Goal: Transaction & Acquisition: Purchase product/service

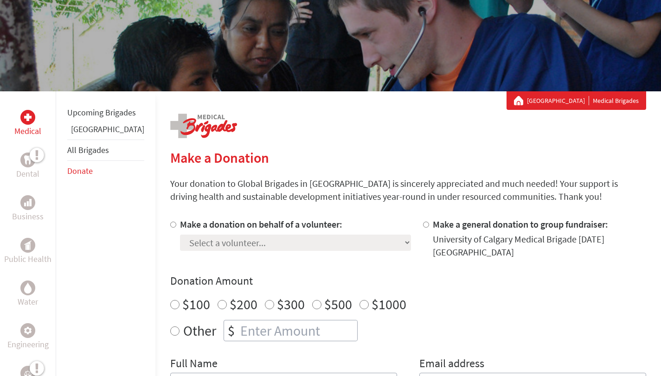
scroll to position [210, 0]
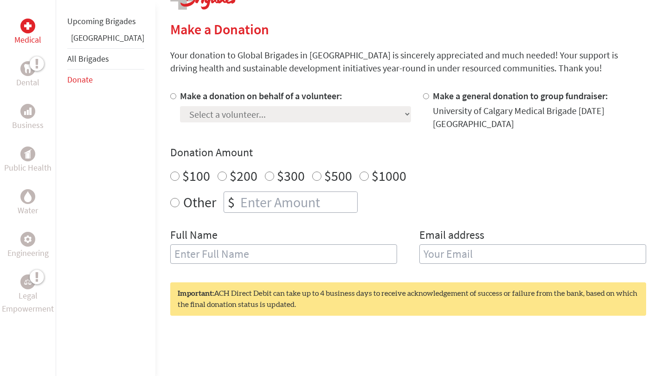
click at [312, 104] on div "Select a volunteer... [PERSON_NAME] [PERSON_NAME] [PERSON_NAME] [PERSON_NAME] […" at bounding box center [295, 113] width 231 height 20
click at [423, 96] on input "Make a general donation to group fundraiser:" at bounding box center [426, 96] width 6 height 6
radio input "true"
click at [423, 96] on input "Make a general donation to group fundraiser:" at bounding box center [426, 96] width 6 height 6
click at [170, 96] on input "Make a donation on behalf of a volunteer:" at bounding box center [173, 96] width 6 height 6
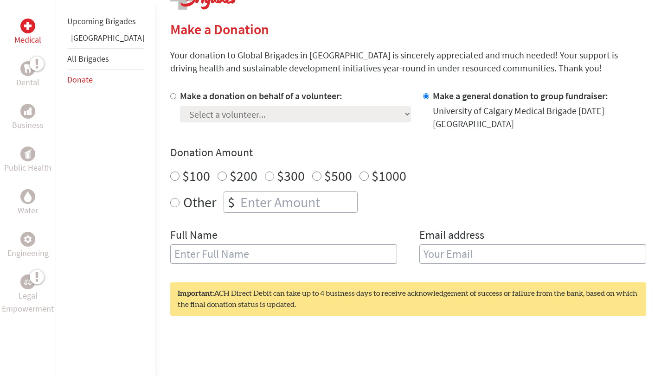
radio input "true"
click at [225, 106] on div "Select a volunteer... [PERSON_NAME] [PERSON_NAME] [PERSON_NAME] [PERSON_NAME] […" at bounding box center [295, 113] width 231 height 20
click at [231, 109] on select "Select a volunteer... [PERSON_NAME] [PERSON_NAME] [PERSON_NAME] [PERSON_NAME] […" at bounding box center [295, 114] width 231 height 16
click at [180, 106] on select "Select a volunteer... [PERSON_NAME] [PERSON_NAME] [PERSON_NAME] [PERSON_NAME] […" at bounding box center [295, 114] width 231 height 16
click at [276, 111] on select "Select a volunteer... [PERSON_NAME] [PERSON_NAME] [PERSON_NAME] [PERSON_NAME] […" at bounding box center [295, 114] width 231 height 16
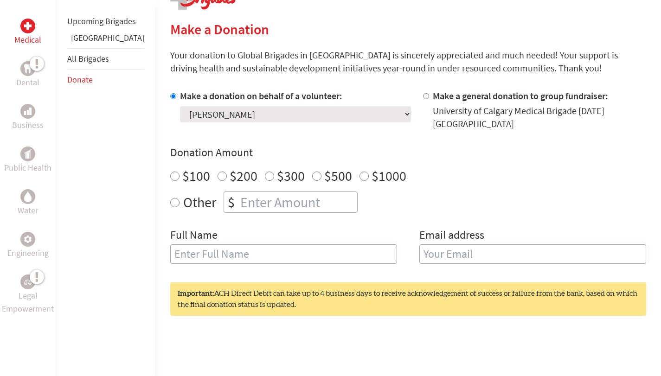
select select "DA6AFCA5-9503-11F0-9E6E-42010A400005"
click at [180, 106] on select "Select a volunteer... [PERSON_NAME] [PERSON_NAME] [PERSON_NAME] [PERSON_NAME] […" at bounding box center [295, 114] width 231 height 16
click at [335, 114] on div "Make a donation on behalf of a volunteer: Select a volunteer... [PERSON_NAME] […" at bounding box center [289, 110] width 238 height 41
click at [170, 172] on input "$100" at bounding box center [174, 176] width 9 height 9
radio input "true"
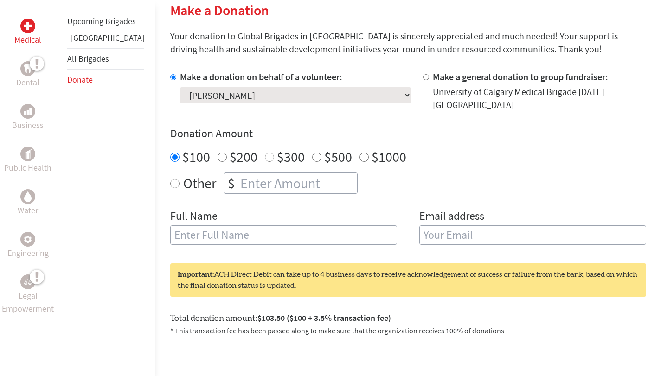
scroll to position [226, 0]
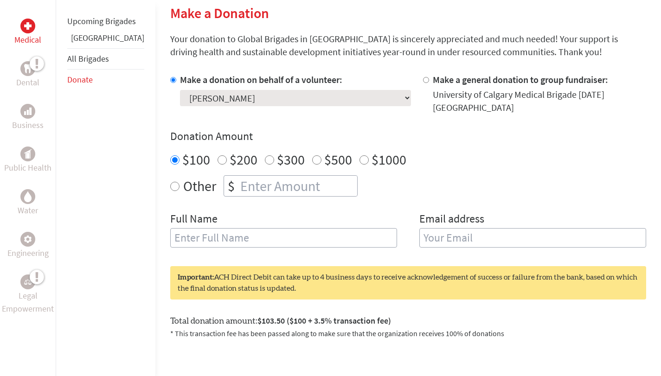
click at [423, 79] on input "Make a general donation to group fundraiser:" at bounding box center [426, 80] width 6 height 6
radio input "true"
click at [238, 176] on input "number" at bounding box center [297, 186] width 119 height 20
click at [238, 177] on input "100" at bounding box center [297, 186] width 119 height 20
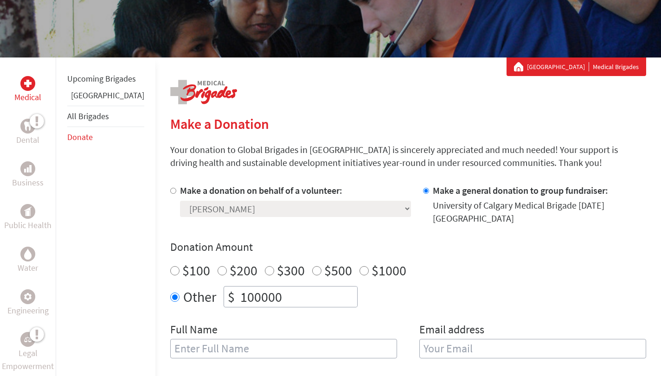
scroll to position [230, 0]
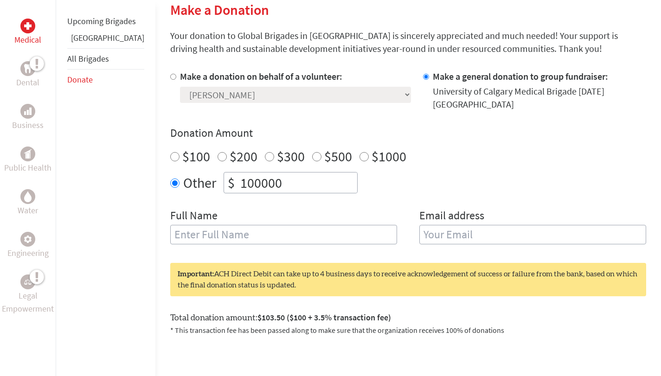
click at [238, 178] on input "100000" at bounding box center [297, 183] width 119 height 20
type input "100000"
click at [369, 180] on div "Other $ 100000" at bounding box center [408, 182] width 476 height 21
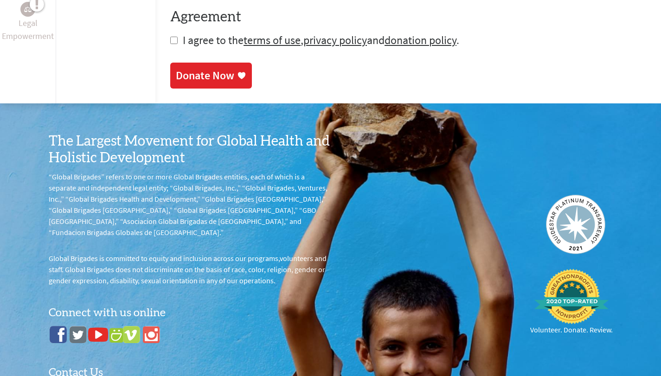
scroll to position [701, 0]
